Goal: Check status

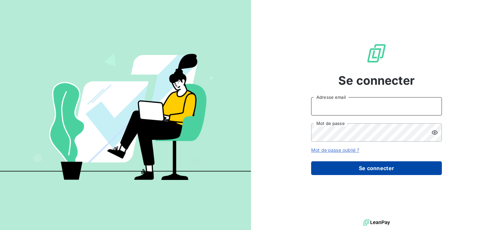
type input "[EMAIL_ADDRESS][DOMAIN_NAME]"
click at [351, 167] on button "Se connecter" at bounding box center [376, 168] width 131 height 14
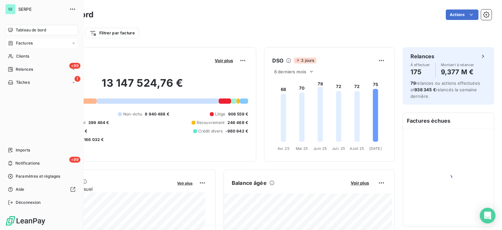
click at [25, 44] on span "Factures" at bounding box center [24, 43] width 17 height 6
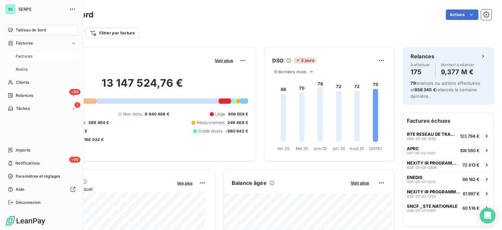
click at [25, 57] on span "Factures" at bounding box center [24, 56] width 17 height 6
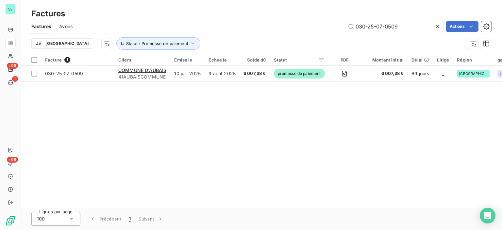
drag, startPoint x: 379, startPoint y: 26, endPoint x: 424, endPoint y: 19, distance: 44.9
click at [416, 22] on input "030-25-07-0509" at bounding box center [394, 26] width 98 height 10
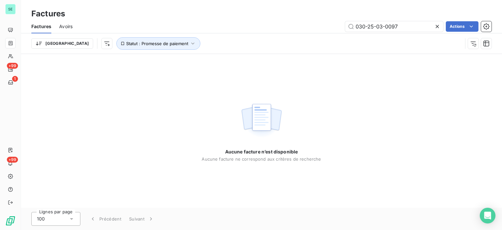
type input "030-25-03-0097"
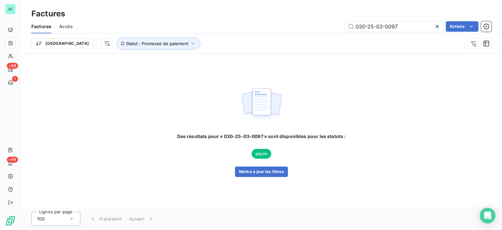
click at [263, 154] on span "payée" at bounding box center [262, 154] width 20 height 10
click at [259, 173] on button "Mettre à jour les filtres" at bounding box center [261, 172] width 53 height 10
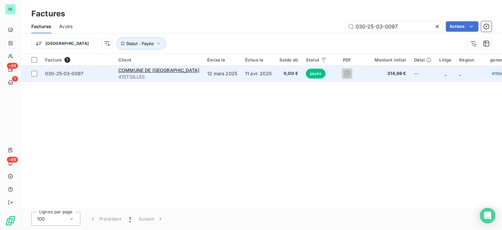
click at [171, 76] on span "41STGILLES" at bounding box center [158, 77] width 81 height 7
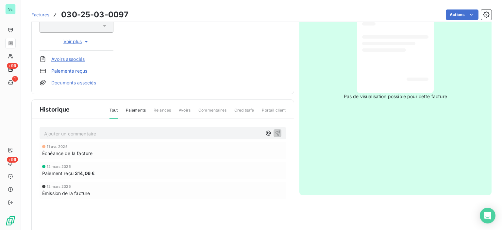
scroll to position [163, 0]
